Goal: Find specific page/section: Find specific page/section

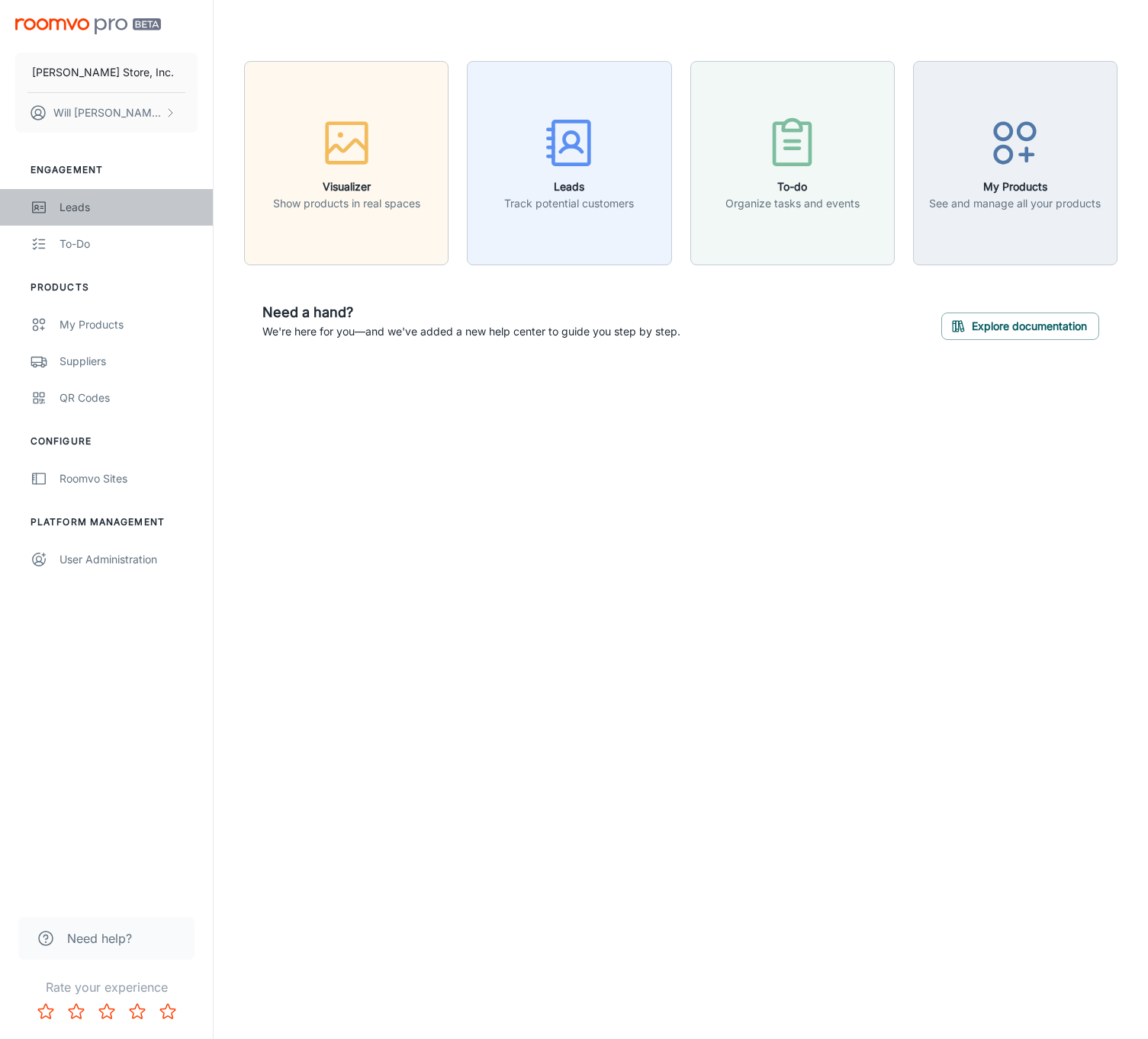
click at [85, 207] on div "Leads" at bounding box center [128, 207] width 138 height 17
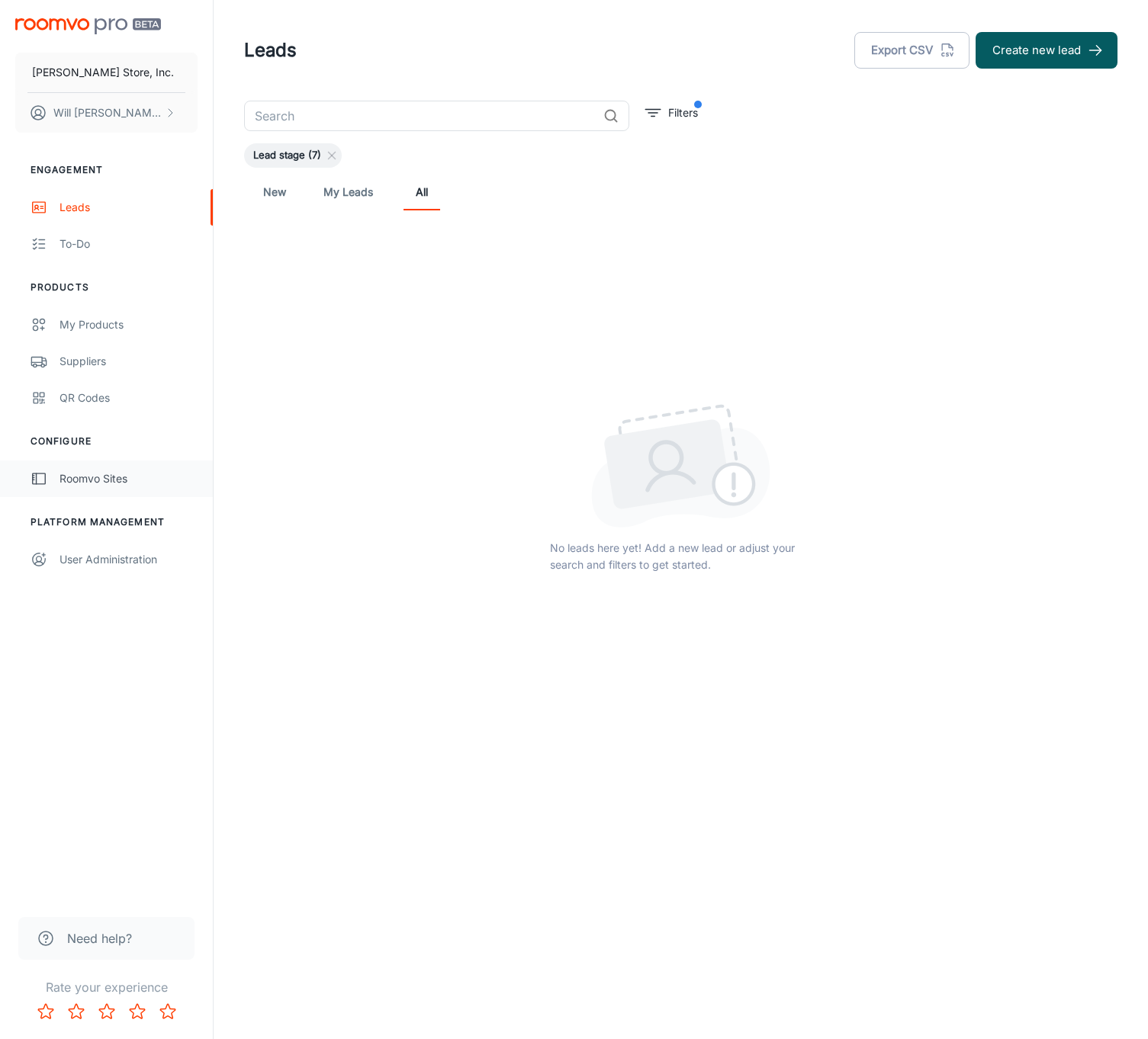
click at [135, 484] on div "Roomvo Sites" at bounding box center [128, 479] width 138 height 17
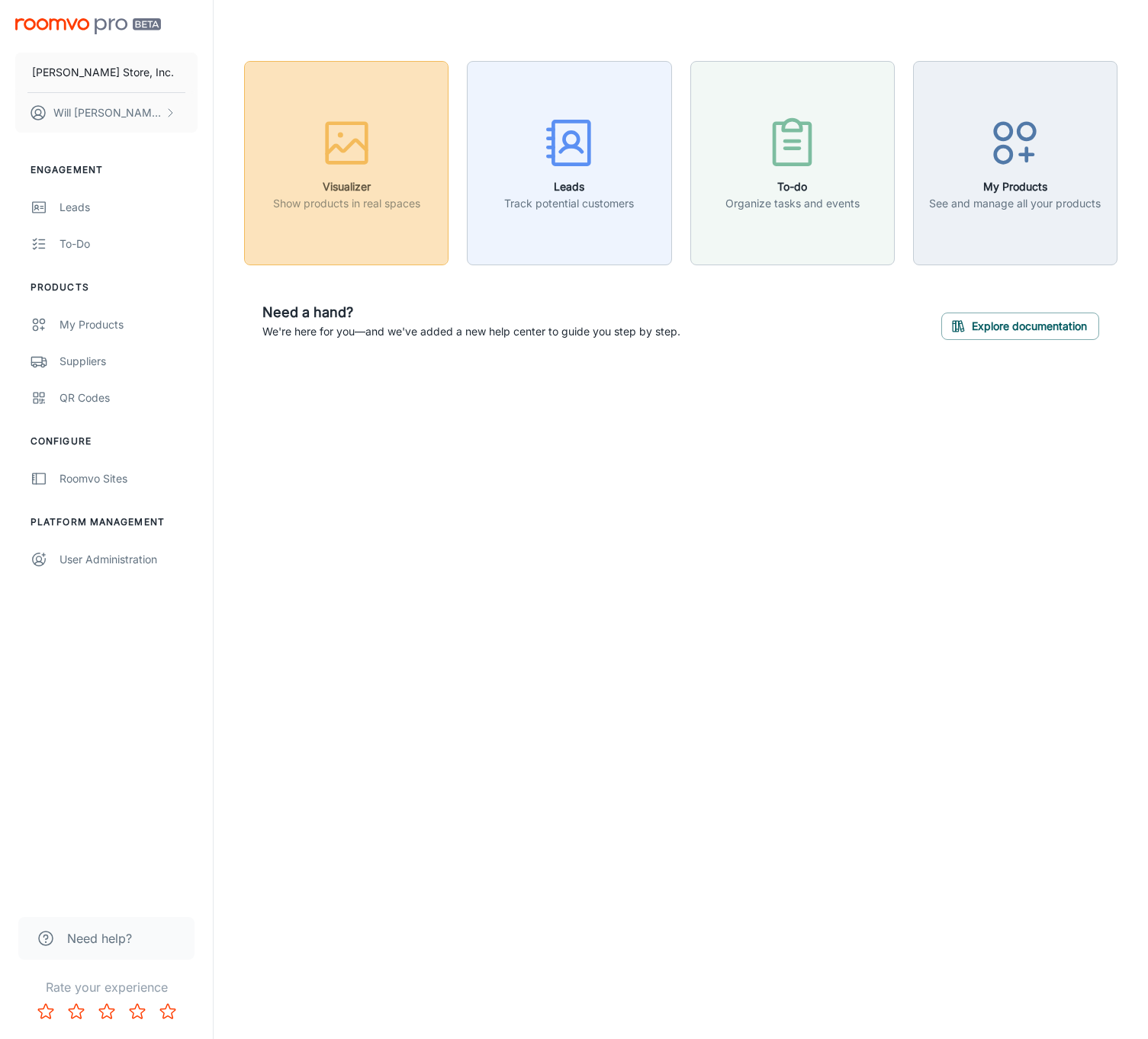
click at [348, 191] on h6 "Visualizer" at bounding box center [347, 187] width 147 height 17
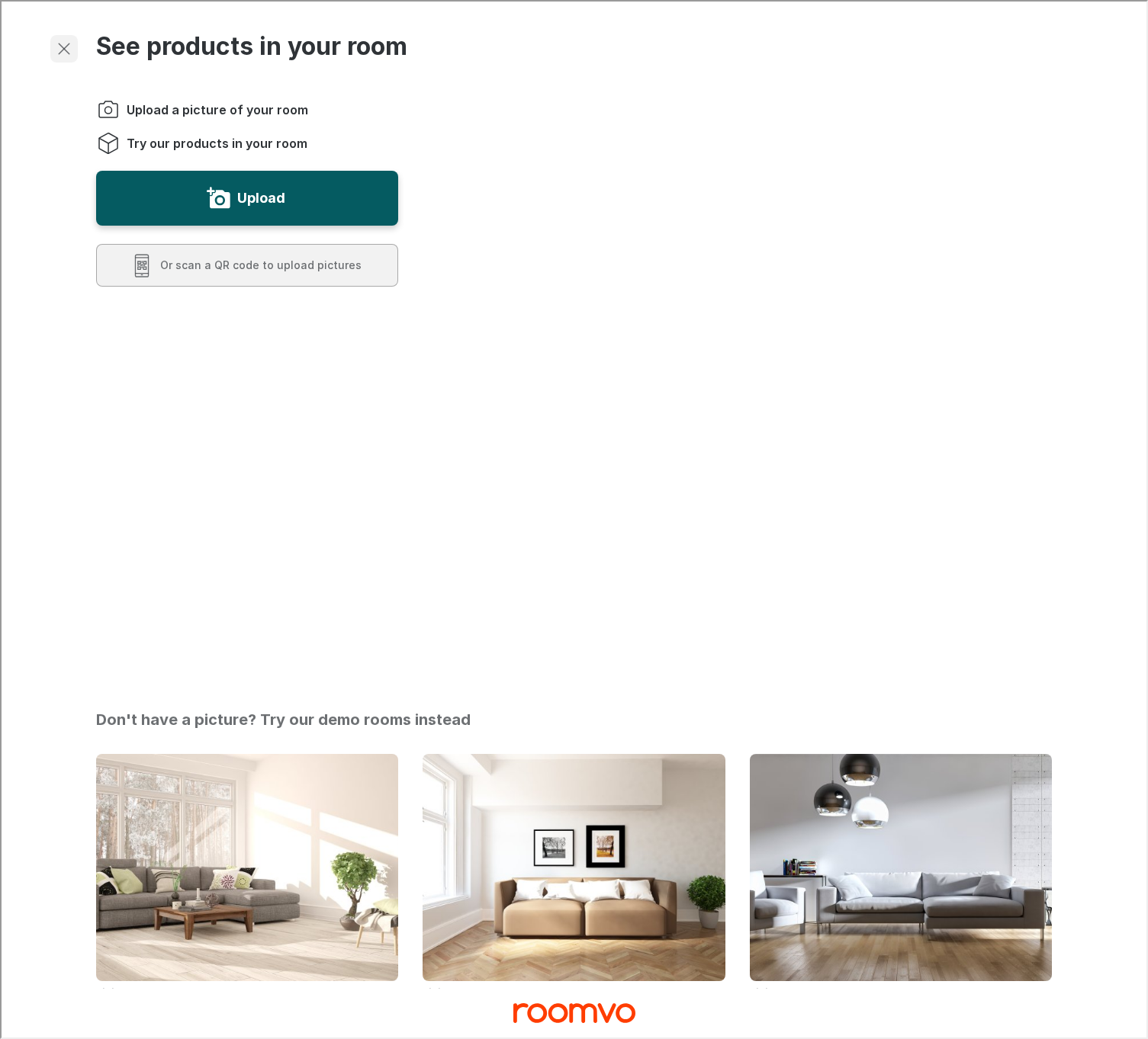
click at [59, 49] on line "Exit visualizer" at bounding box center [62, 47] width 11 height 11
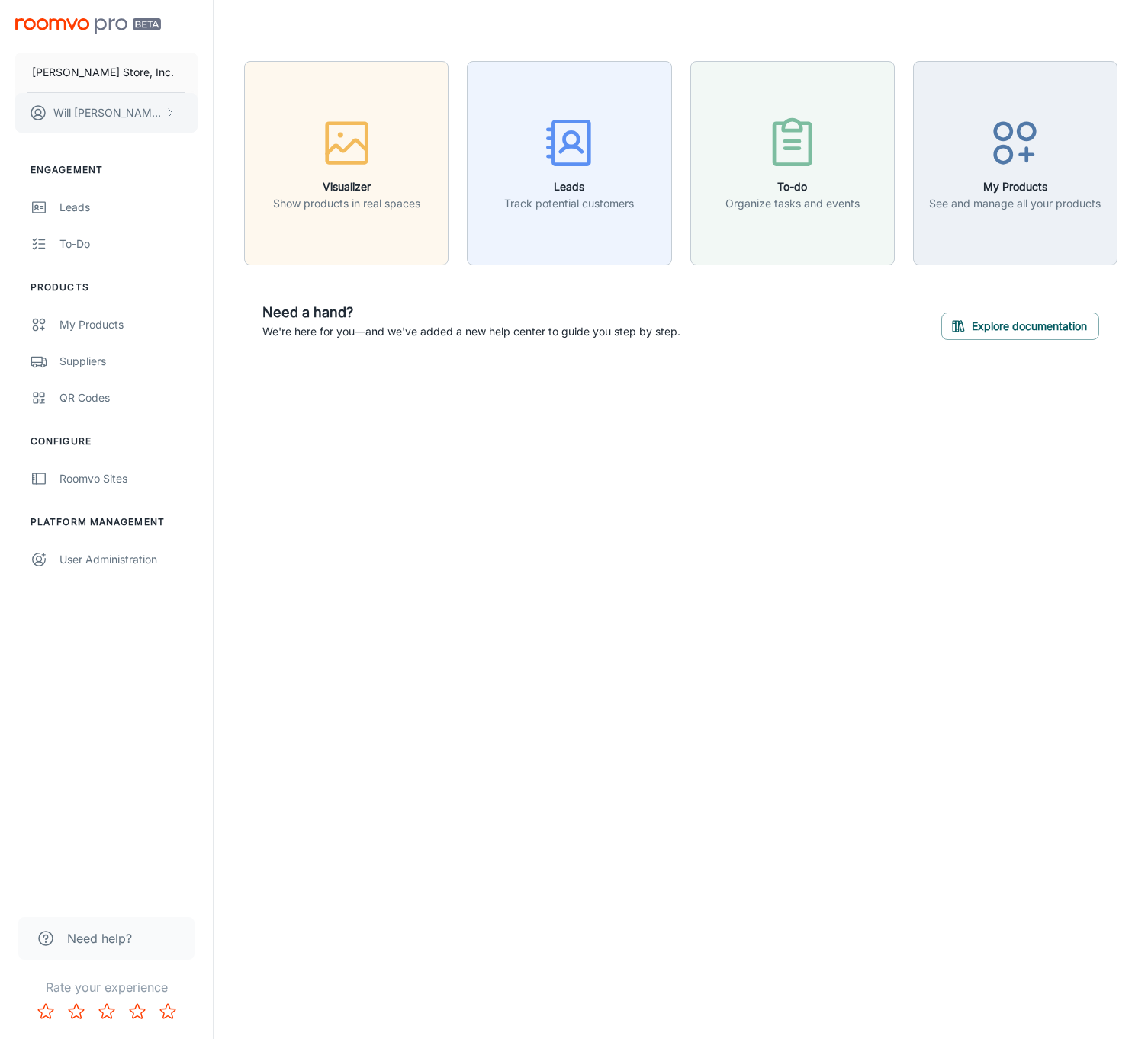
click at [100, 122] on button "[PERSON_NAME]" at bounding box center [106, 113] width 182 height 40
click at [125, 647] on div at bounding box center [574, 520] width 1148 height 1039
click at [94, 562] on div "User Administration" at bounding box center [128, 560] width 138 height 17
